Goal: Entertainment & Leisure: Consume media (video, audio)

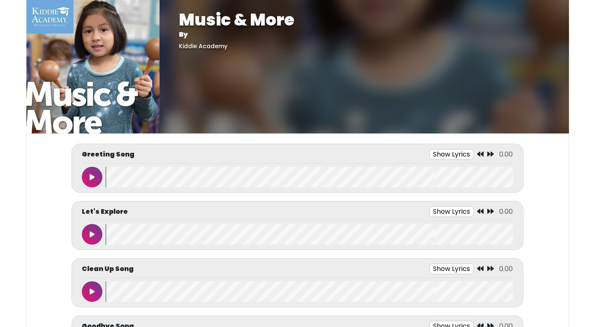
click at [93, 175] on icon at bounding box center [92, 177] width 5 height 7
click at [93, 175] on icon at bounding box center [92, 177] width 4 height 7
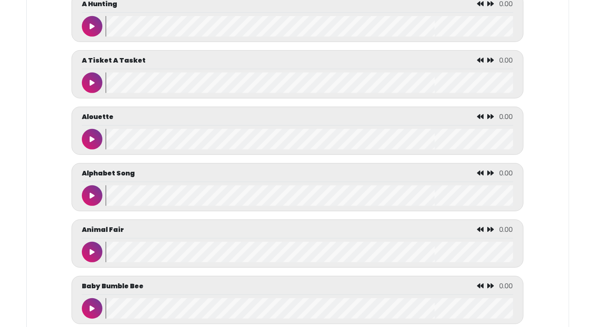
scroll to position [395, 0]
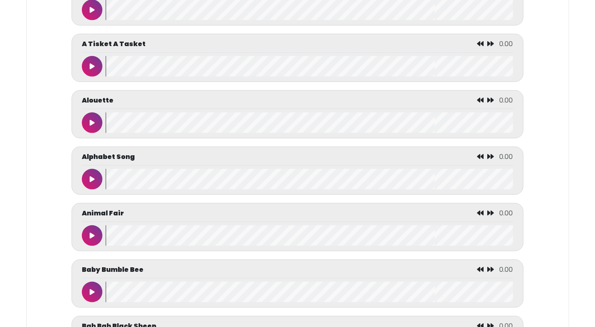
click at [96, 174] on button at bounding box center [92, 179] width 21 height 21
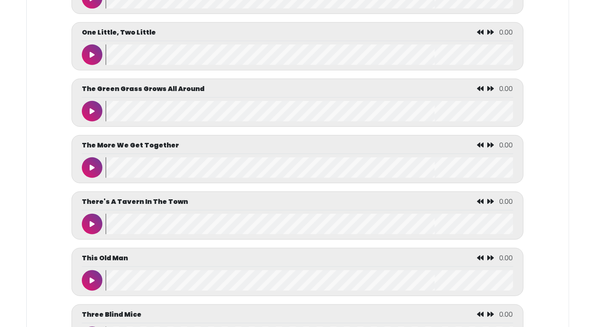
scroll to position [3619, 0]
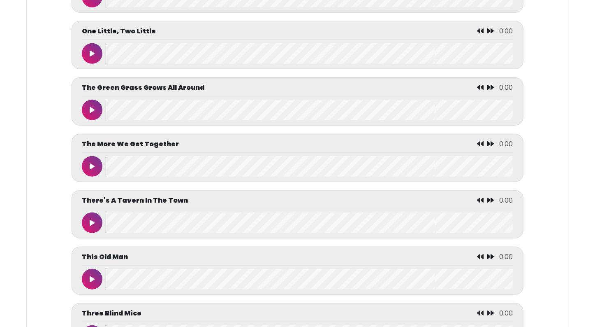
click at [92, 169] on icon at bounding box center [92, 166] width 5 height 7
click at [92, 169] on icon at bounding box center [92, 166] width 4 height 7
click at [107, 171] on wave at bounding box center [309, 166] width 407 height 21
drag, startPoint x: 107, startPoint y: 171, endPoint x: 94, endPoint y: 188, distance: 21.4
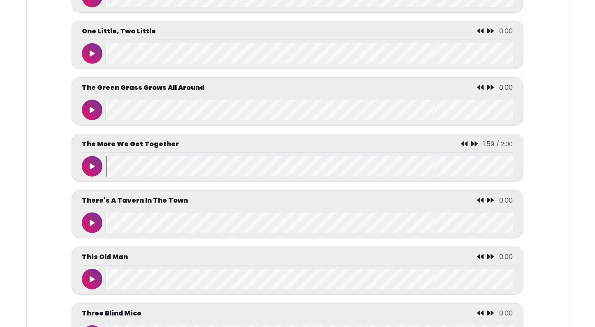
click at [90, 169] on icon at bounding box center [92, 166] width 5 height 7
click at [89, 172] on button at bounding box center [92, 166] width 21 height 21
click at [106, 174] on wave at bounding box center [309, 166] width 407 height 21
click at [96, 172] on button at bounding box center [92, 166] width 21 height 21
click at [107, 172] on wave at bounding box center [309, 166] width 407 height 21
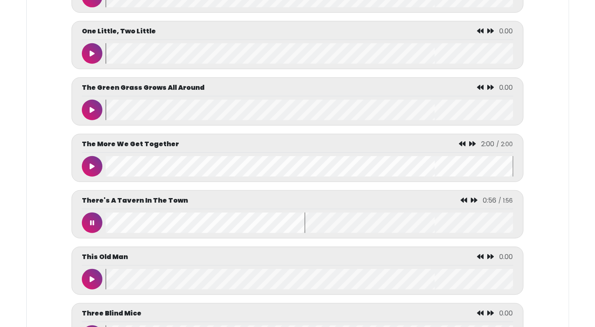
click at [95, 231] on button at bounding box center [92, 222] width 21 height 21
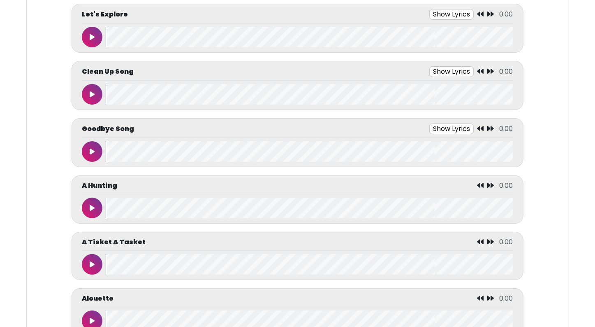
scroll to position [214, 0]
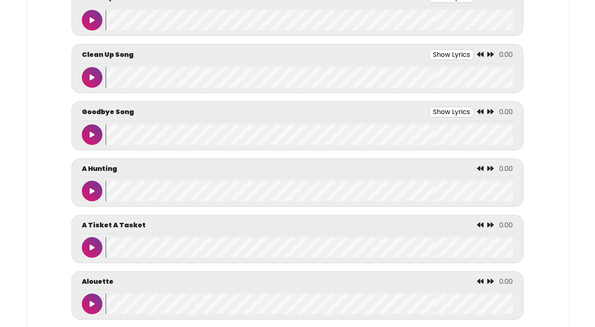
click at [93, 126] on button at bounding box center [92, 134] width 21 height 21
